Goal: Check status: Check status

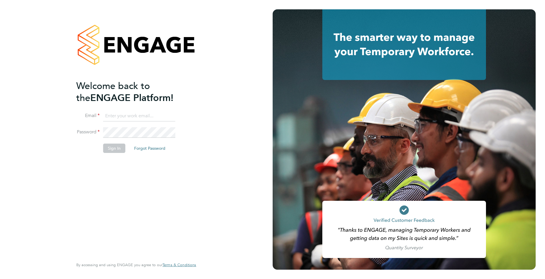
click at [129, 114] on input at bounding box center [139, 116] width 72 height 11
type input "joe.turner@huntereducation.co.uk"
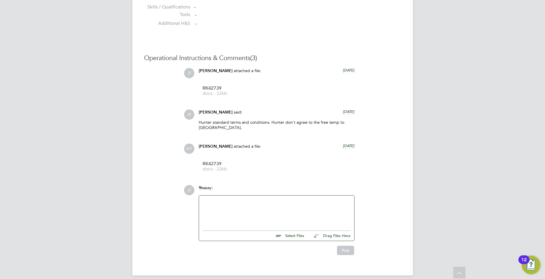
scroll to position [498, 0]
click at [249, 216] on div at bounding box center [277, 210] width 148 height 25
click at [222, 195] on div at bounding box center [276, 211] width 155 height 32
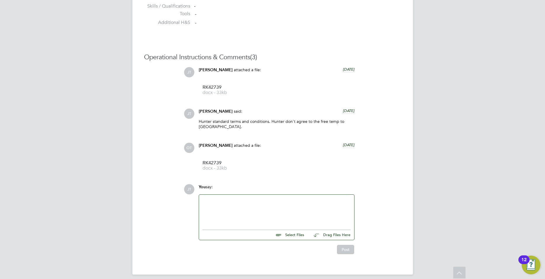
click at [227, 206] on div at bounding box center [277, 210] width 148 height 25
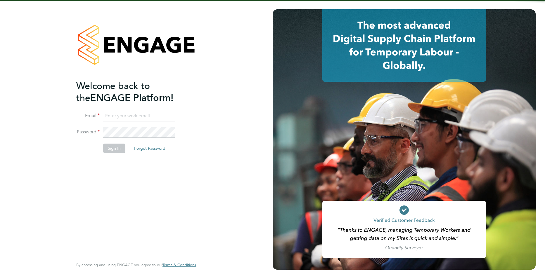
click at [141, 115] on input at bounding box center [139, 116] width 72 height 11
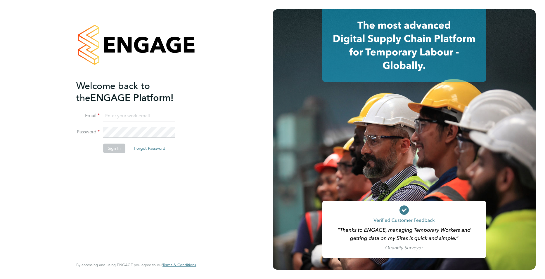
type input "joe.turner@huntereducation.co.uk"
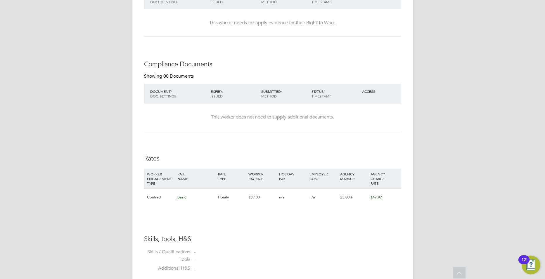
scroll to position [254, 0]
click at [180, 196] on span "basic" at bounding box center [181, 195] width 9 height 5
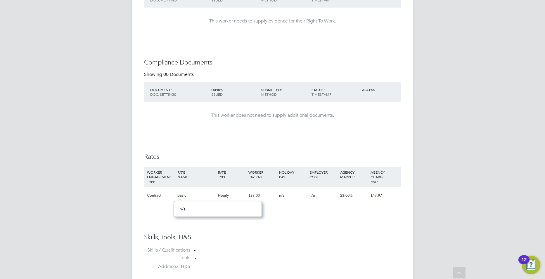
click at [155, 198] on div "Contract" at bounding box center [161, 195] width 30 height 17
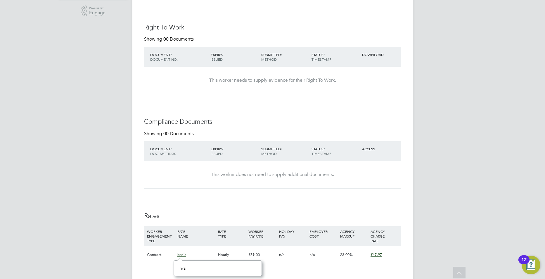
click at [287, 202] on div "Availability Availability Worker is available for the job (100%) Start 20 Aug 2…" at bounding box center [272, 150] width 257 height 365
click at [371, 186] on div "This worker does not need to supply additional documents." at bounding box center [273, 174] width 246 height 27
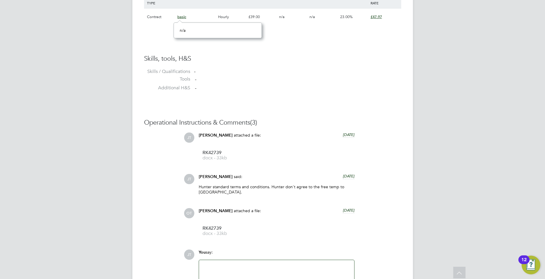
scroll to position [389, 0]
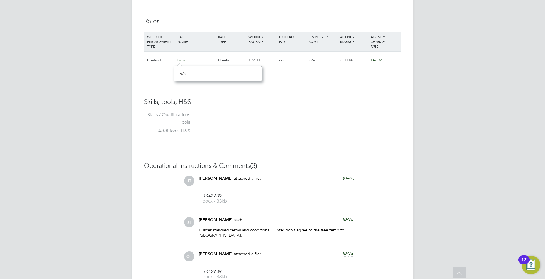
click at [278, 105] on h3 "Skills, tools, H&S" at bounding box center [272, 102] width 257 height 8
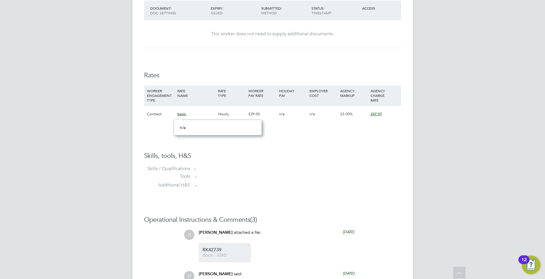
scroll to position [285, 0]
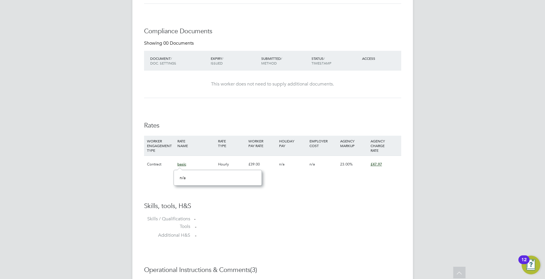
click at [375, 162] on span "£47.97" at bounding box center [376, 164] width 11 height 5
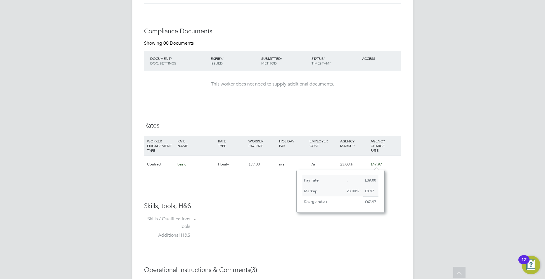
scroll to position [43, 88]
click at [374, 163] on span "£47.97" at bounding box center [376, 164] width 11 height 5
click at [288, 145] on div "HOLIDAY PAY" at bounding box center [293, 143] width 30 height 15
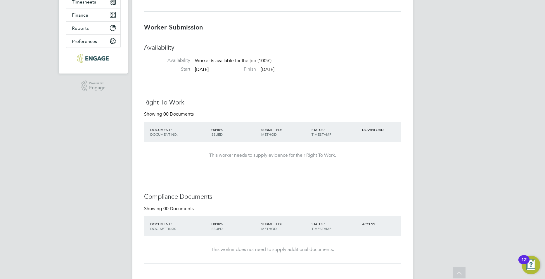
click at [241, 132] on div "EXPIRY / ISSUED" at bounding box center [234, 132] width 51 height 15
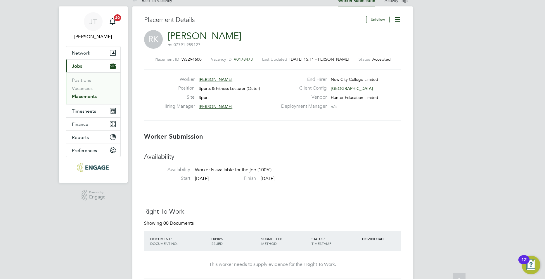
scroll to position [0, 0]
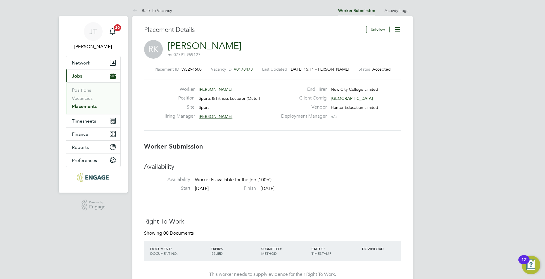
click at [377, 67] on span "Accepted" at bounding box center [381, 69] width 18 height 5
